Goal: Find specific page/section

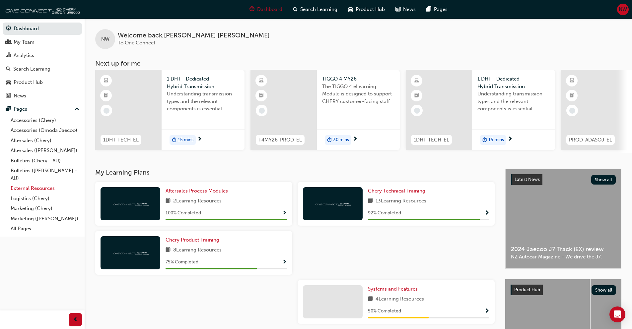
click at [35, 187] on link "External Resources" at bounding box center [45, 188] width 74 height 10
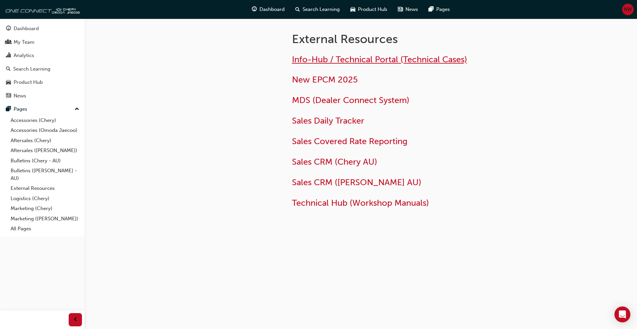
click at [356, 57] on span "Info-Hub / Technical Portal (Technical Cases)" at bounding box center [379, 59] width 175 height 10
click at [325, 207] on span "Technical Hub (Workshop Manuals)" at bounding box center [360, 203] width 137 height 10
